Goal: Transaction & Acquisition: Purchase product/service

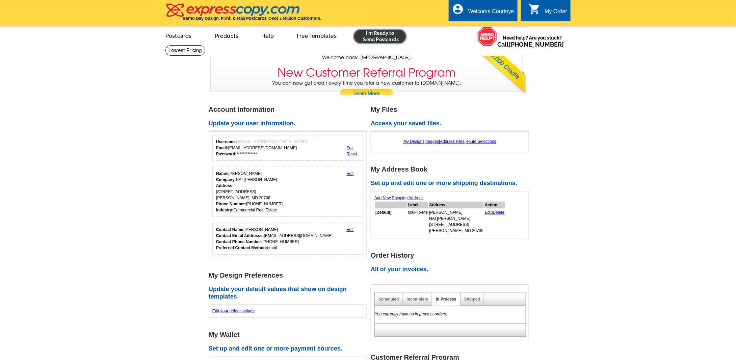
click at [385, 38] on link at bounding box center [380, 36] width 52 height 13
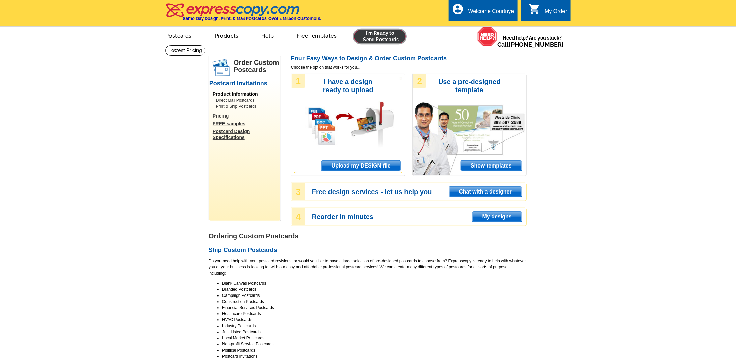
click at [393, 36] on link at bounding box center [380, 36] width 52 height 13
click at [393, 40] on link at bounding box center [380, 36] width 52 height 13
click at [336, 166] on span "Upload my DESIGN file" at bounding box center [361, 166] width 79 height 10
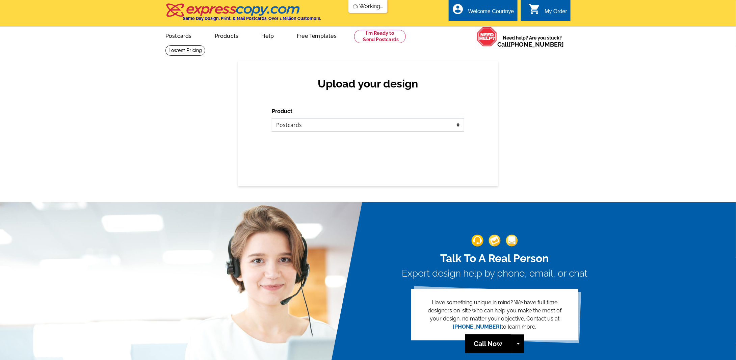
click at [323, 127] on select "Please select the type of file... Postcards Business Cards Letters and flyers G…" at bounding box center [368, 124] width 192 height 13
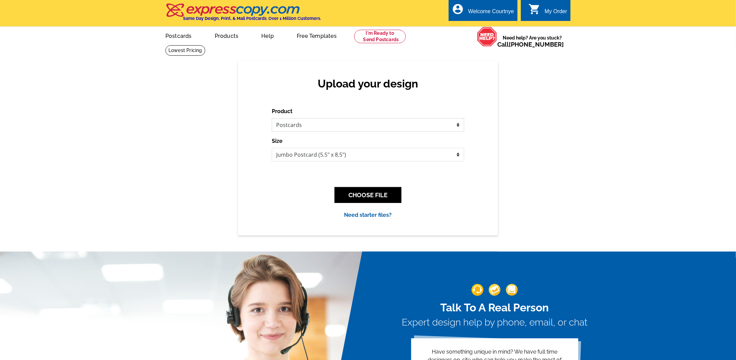
click at [272, 118] on select "Please select the type of file... Postcards Business Cards Letters and flyers G…" at bounding box center [368, 124] width 192 height 13
click at [382, 195] on button "CHOOSE FILE" at bounding box center [367, 195] width 67 height 16
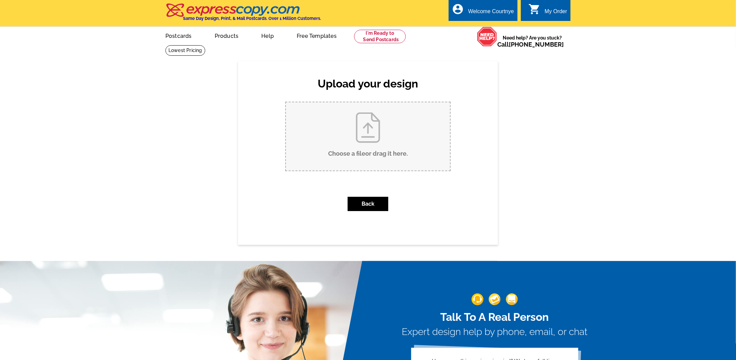
click at [380, 131] on input "Choose a file or drag it here ." at bounding box center [368, 136] width 164 height 68
type input "C:\fakepath\Old Indian Head Front2.pdf"
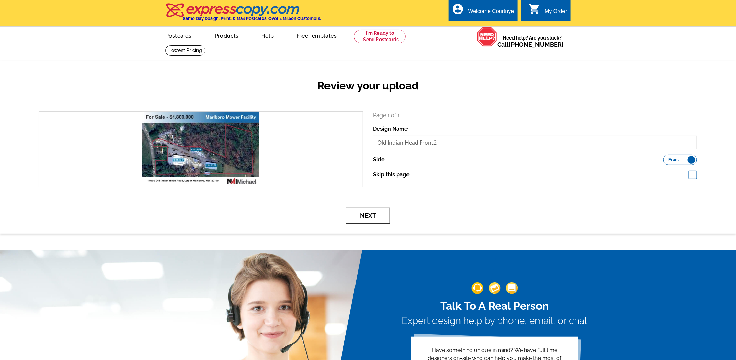
click at [375, 219] on button "Next" at bounding box center [368, 216] width 44 height 16
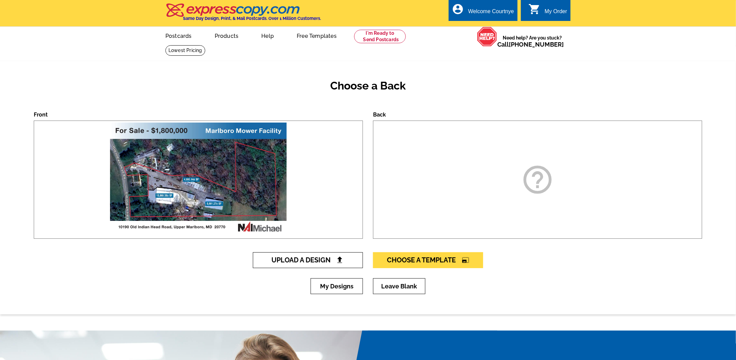
click at [308, 257] on span "Upload A Design" at bounding box center [308, 260] width 73 height 8
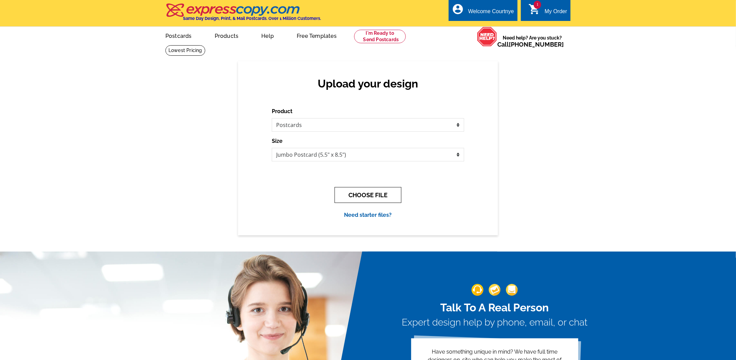
click at [367, 194] on button "CHOOSE FILE" at bounding box center [367, 195] width 67 height 16
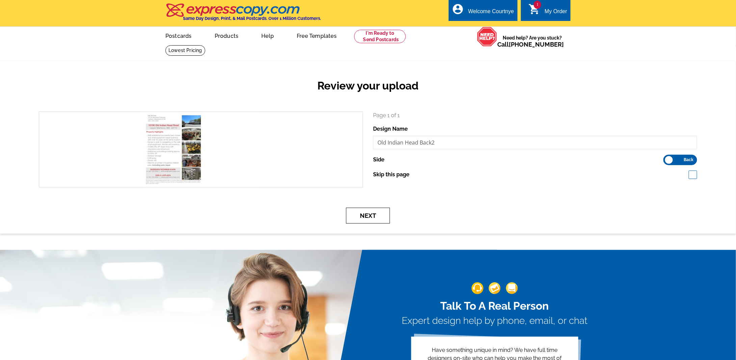
click at [366, 215] on button "Next" at bounding box center [368, 216] width 44 height 16
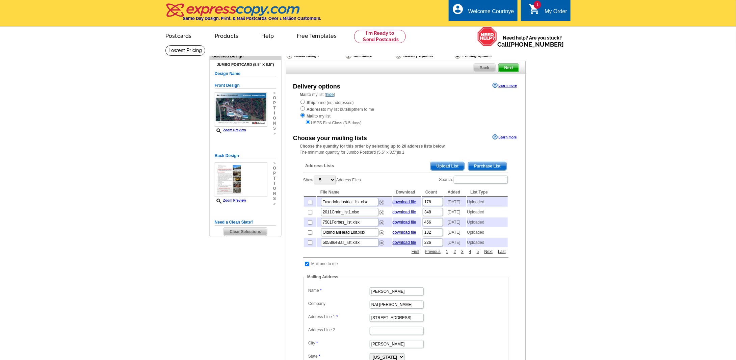
click at [453, 164] on span "Upload List" at bounding box center [447, 166] width 33 height 8
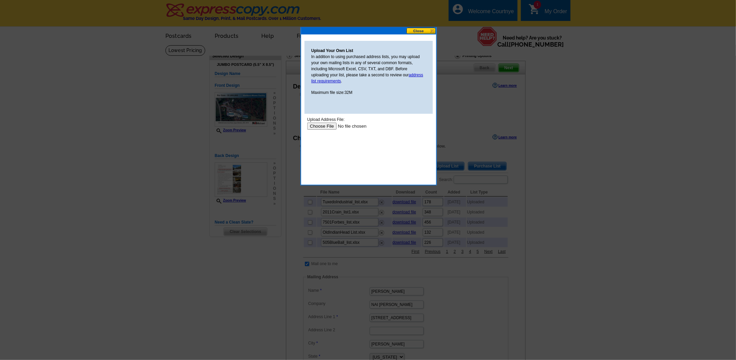
click at [328, 125] on input "file" at bounding box center [349, 125] width 85 height 7
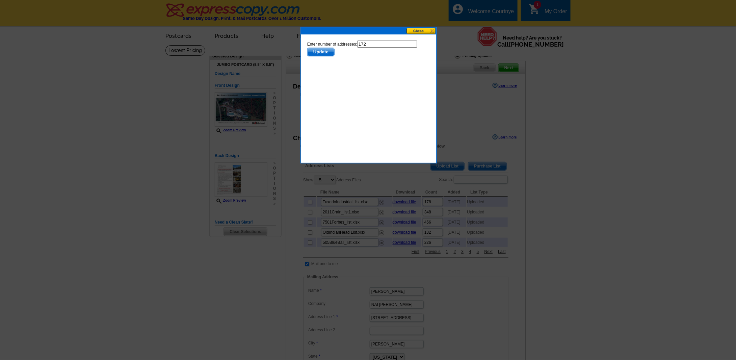
click at [324, 51] on span "Update" at bounding box center [320, 52] width 27 height 8
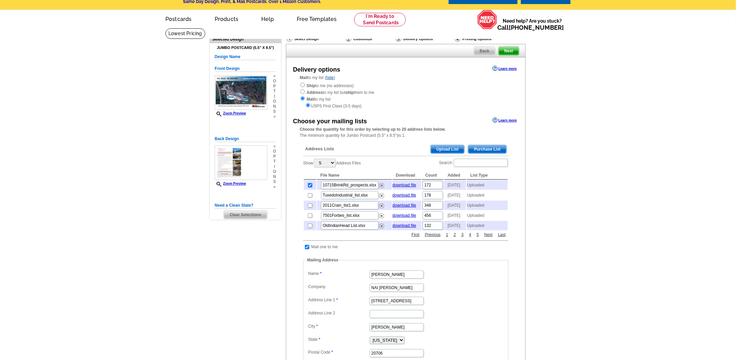
scroll to position [219, 0]
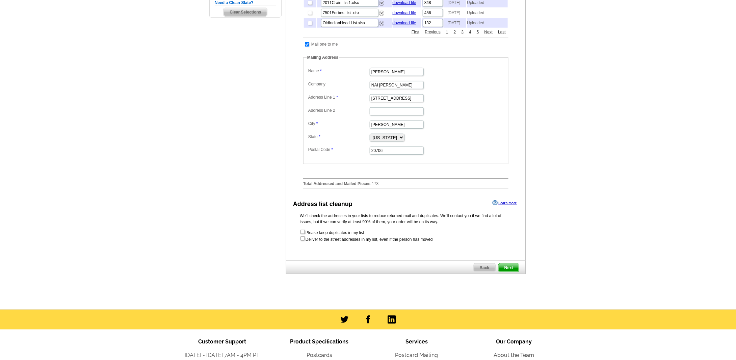
click at [506, 272] on span "Next" at bounding box center [508, 268] width 20 height 8
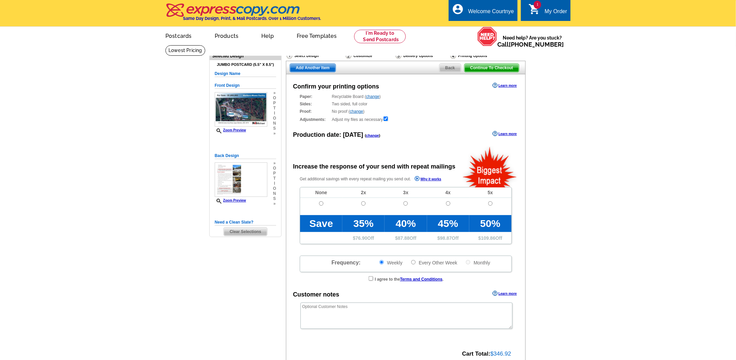
radio input "false"
click at [322, 202] on input "radio" at bounding box center [321, 203] width 4 height 4
radio input "true"
click at [314, 68] on span "Add Another Item" at bounding box center [312, 68] width 45 height 8
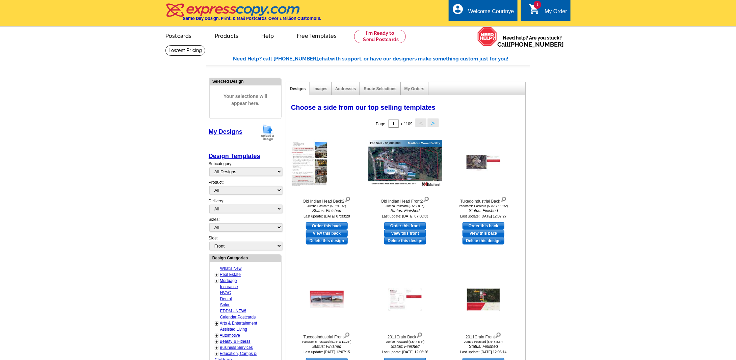
click at [269, 132] on img at bounding box center [268, 132] width 18 height 17
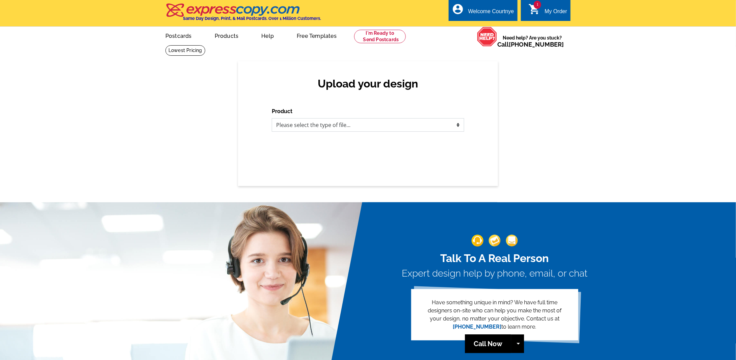
click at [373, 128] on select "Please select the type of file... Postcards Business Cards Letters and flyers G…" at bounding box center [368, 124] width 192 height 13
select select "1"
click at [272, 118] on select "Please select the type of file... Postcards Business Cards Letters and flyers G…" at bounding box center [368, 124] width 192 height 13
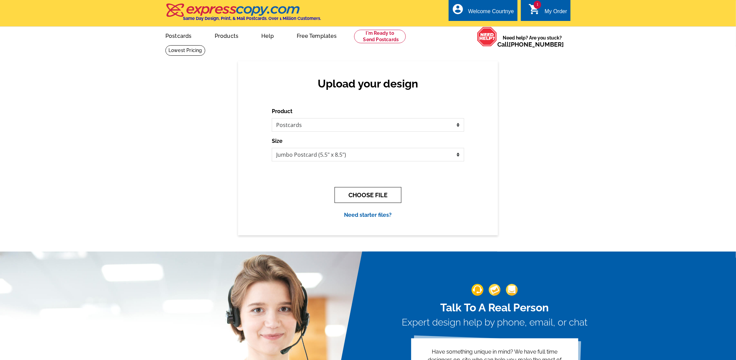
click at [367, 194] on button "CHOOSE FILE" at bounding box center [367, 195] width 67 height 16
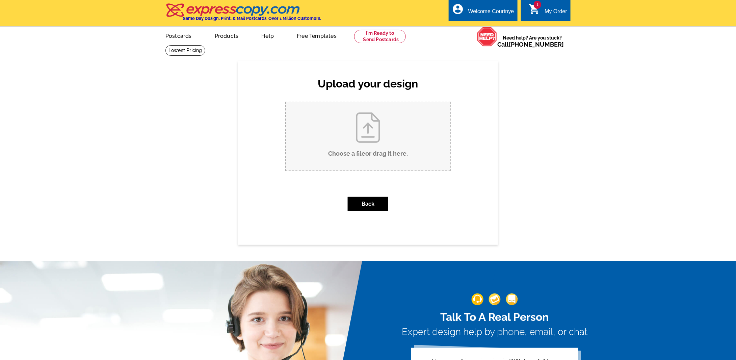
click at [365, 146] on input "Choose a file or drag it here ." at bounding box center [368, 136] width 164 height 68
type input "C:\fakepath\10715Brink Front.pdf"
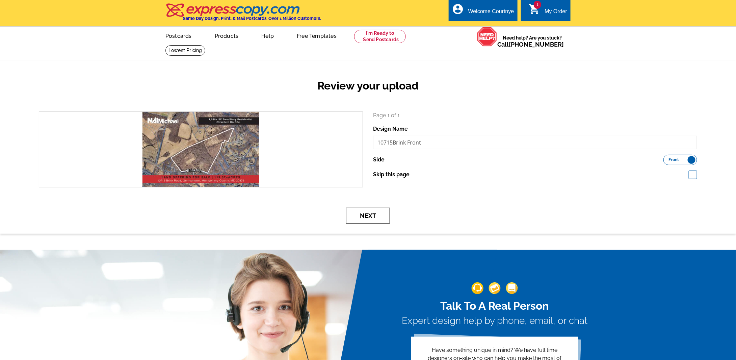
click at [372, 221] on button "Next" at bounding box center [368, 216] width 44 height 16
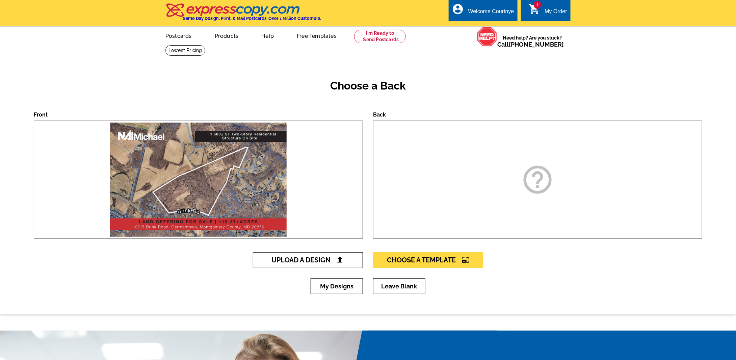
click at [300, 264] on link "Upload A Design" at bounding box center [308, 260] width 110 height 16
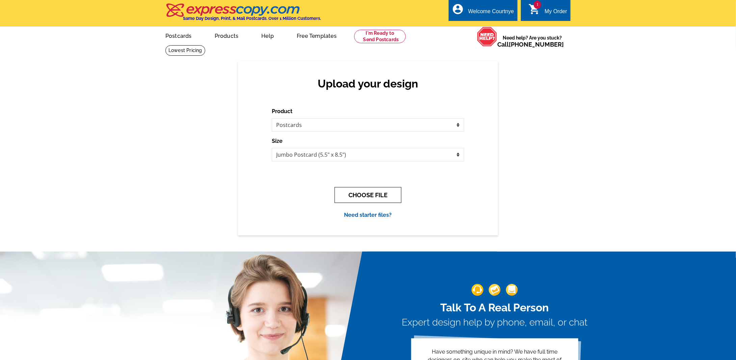
click at [369, 196] on button "CHOOSE FILE" at bounding box center [367, 195] width 67 height 16
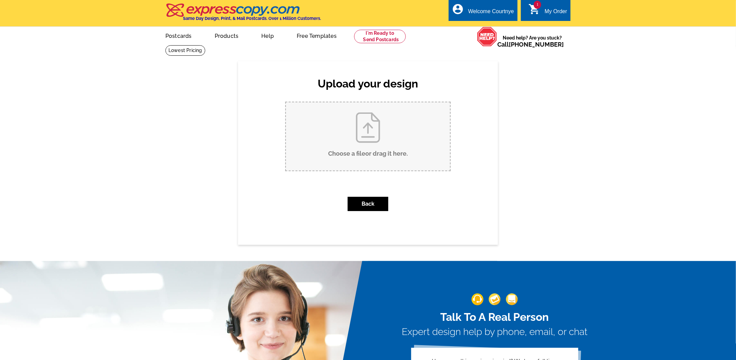
click at [372, 151] on input "Choose a file or drag it here ." at bounding box center [368, 136] width 164 height 68
type input "C:\fakepath\10715Brink Back.pdf"
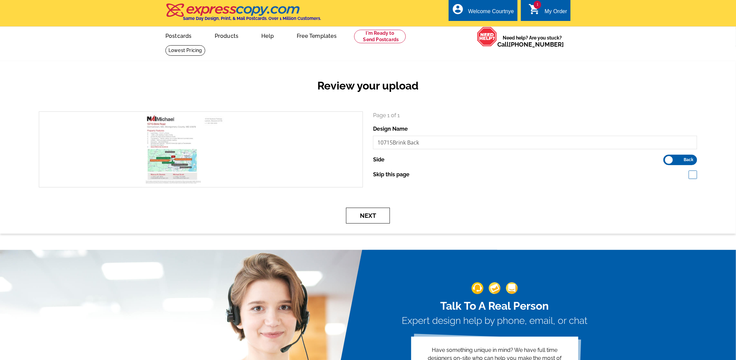
click at [368, 214] on button "Next" at bounding box center [368, 216] width 44 height 16
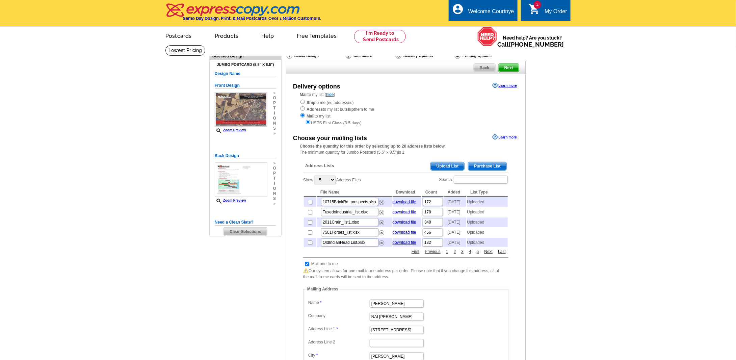
click at [309, 202] on input "checkbox" at bounding box center [310, 202] width 4 height 4
checkbox input "true"
click at [506, 67] on span "Next" at bounding box center [508, 68] width 20 height 8
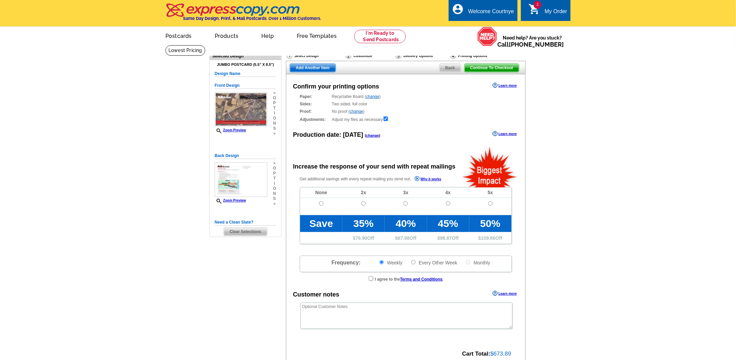
radio input "false"
click at [322, 202] on input "radio" at bounding box center [321, 203] width 4 height 4
radio input "true"
click at [488, 69] on span "Continue To Checkout" at bounding box center [491, 68] width 54 height 8
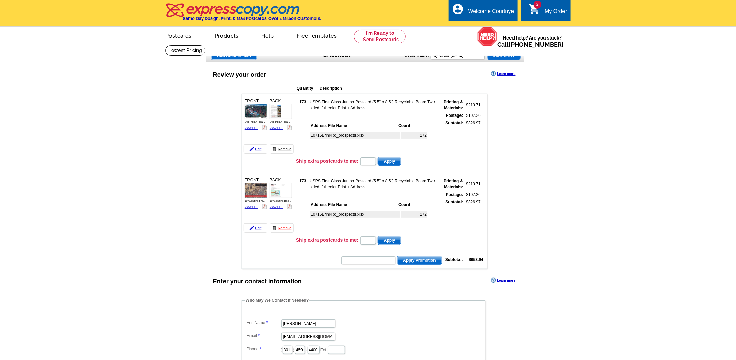
click at [283, 147] on link "Remove" at bounding box center [282, 148] width 24 height 9
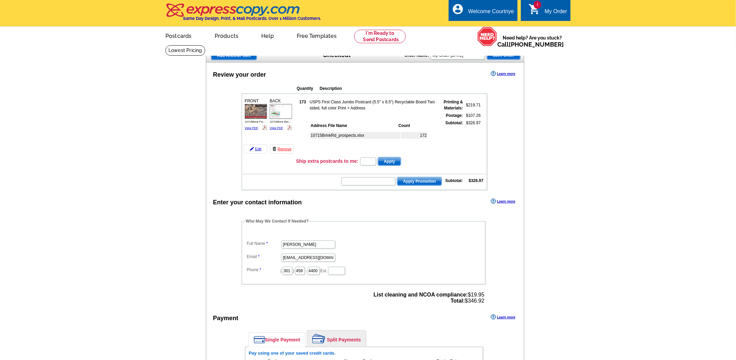
click at [238, 54] on span "Add Another Item" at bounding box center [233, 56] width 45 height 8
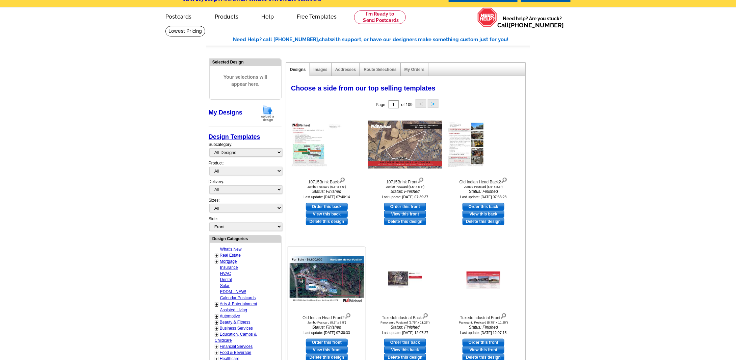
scroll to position [34, 0]
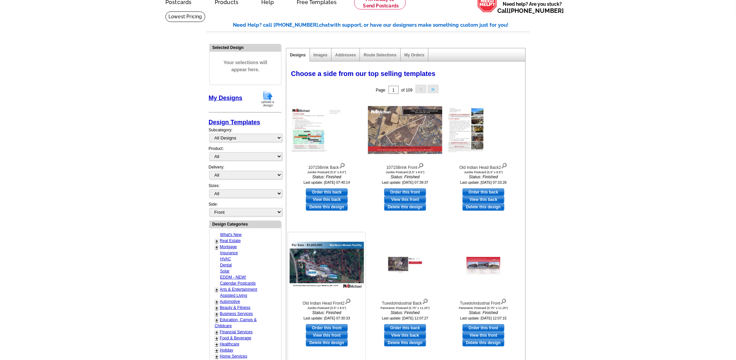
click at [328, 327] on link "Order this front" at bounding box center [327, 327] width 42 height 7
select select "2"
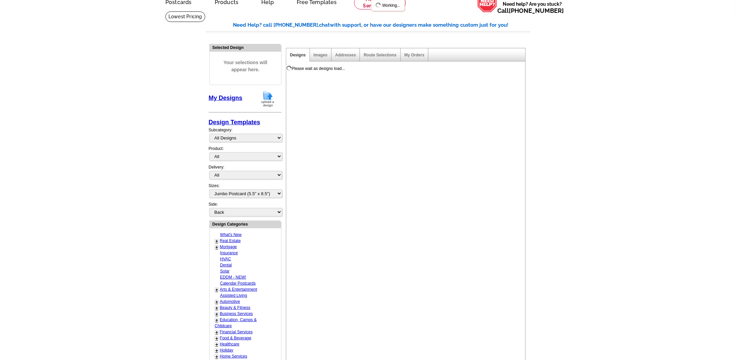
scroll to position [0, 0]
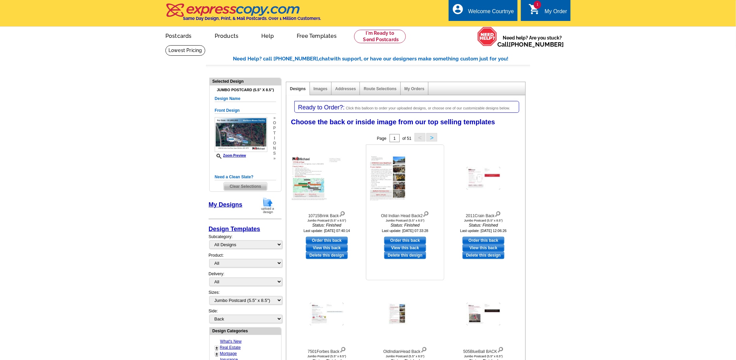
click at [398, 240] on link "Order this back" at bounding box center [405, 240] width 42 height 7
select select "front"
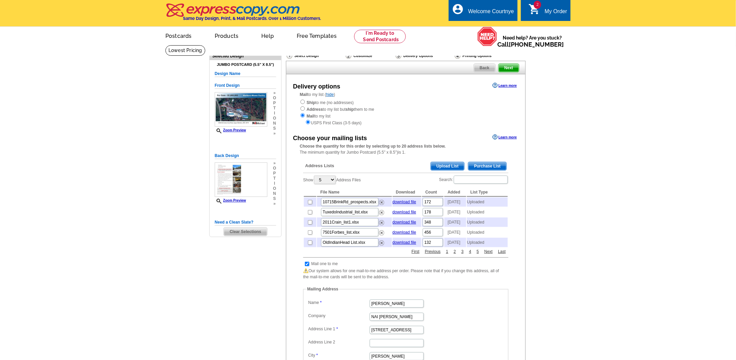
click at [444, 166] on span "Upload List" at bounding box center [447, 166] width 33 height 8
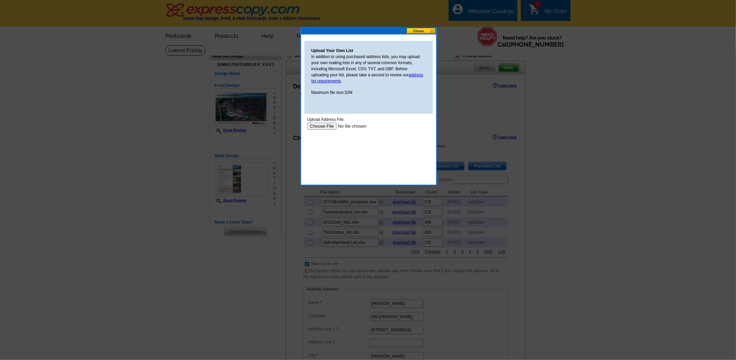
click at [326, 129] on input "file" at bounding box center [349, 125] width 85 height 7
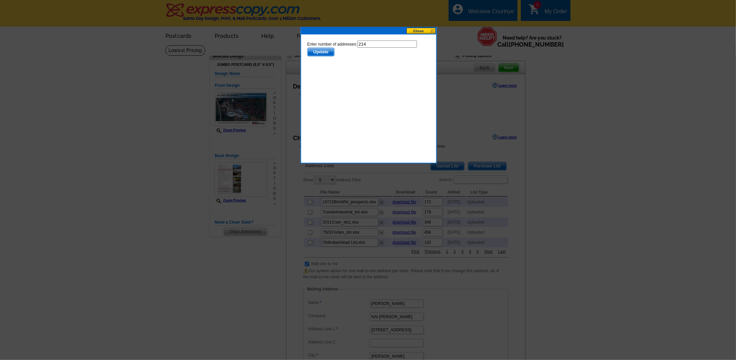
click at [318, 52] on span "Update" at bounding box center [320, 52] width 27 height 8
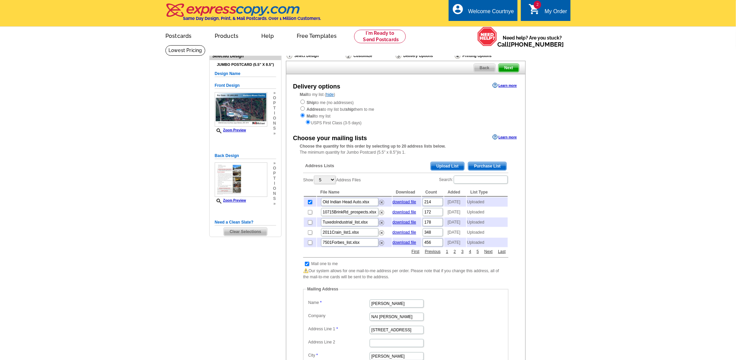
click at [512, 68] on span "Next" at bounding box center [508, 68] width 20 height 8
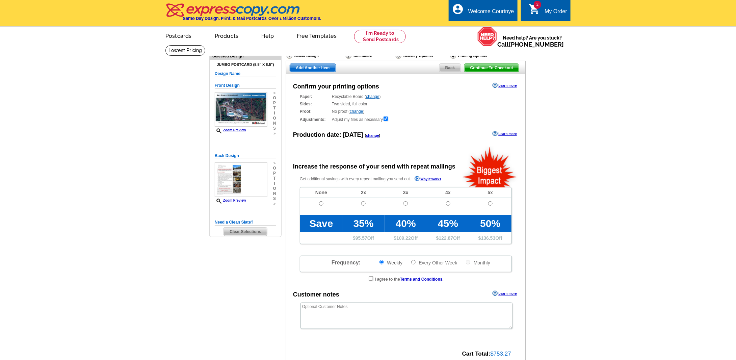
radio input "false"
click at [322, 204] on input "radio" at bounding box center [321, 203] width 4 height 4
radio input "true"
click at [489, 70] on span "Continue To Checkout" at bounding box center [491, 68] width 54 height 8
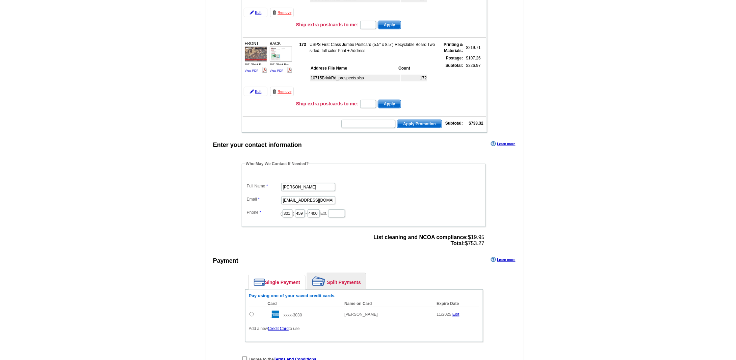
scroll to position [101, 0]
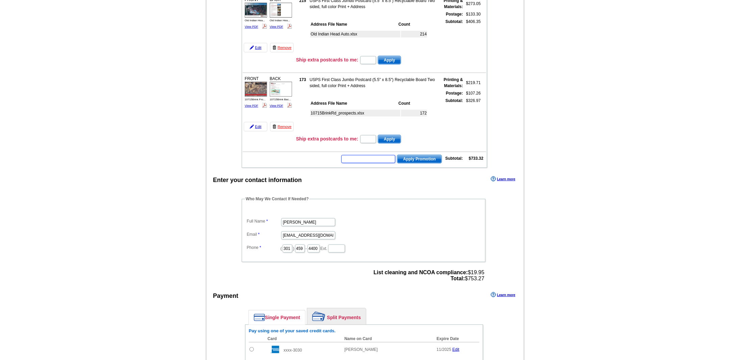
click at [359, 156] on input "text" at bounding box center [368, 159] width 54 height 8
type input "GROW0825"
click at [413, 155] on span "Apply Promotion" at bounding box center [419, 159] width 44 height 8
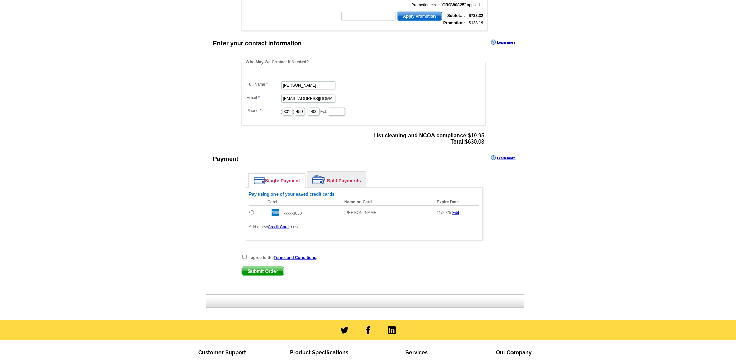
scroll to position [270, 0]
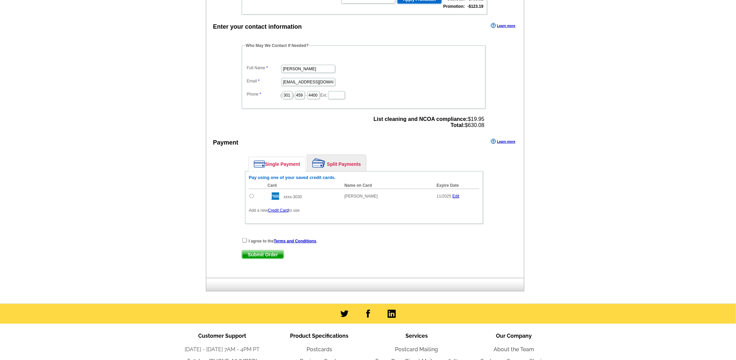
click at [251, 194] on input "radio" at bounding box center [251, 196] width 4 height 4
radio input "true"
click at [244, 238] on input "checkbox" at bounding box center [244, 240] width 4 height 4
checkbox input "true"
click at [262, 250] on span "Submit Order" at bounding box center [263, 254] width 42 height 8
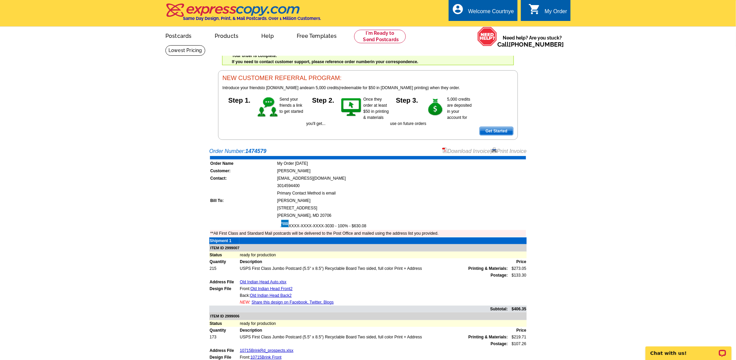
drag, startPoint x: 311, startPoint y: 212, endPoint x: 200, endPoint y: 160, distance: 122.4
click at [200, 160] on main "Order Number: 1474579 Download Invoice | Print Invoice Order Name My Order [DAT…" at bounding box center [368, 293] width 736 height 299
click at [321, 176] on td "[EMAIL_ADDRESS][DOMAIN_NAME]" at bounding box center [401, 178] width 249 height 7
